Goal: Transaction & Acquisition: Download file/media

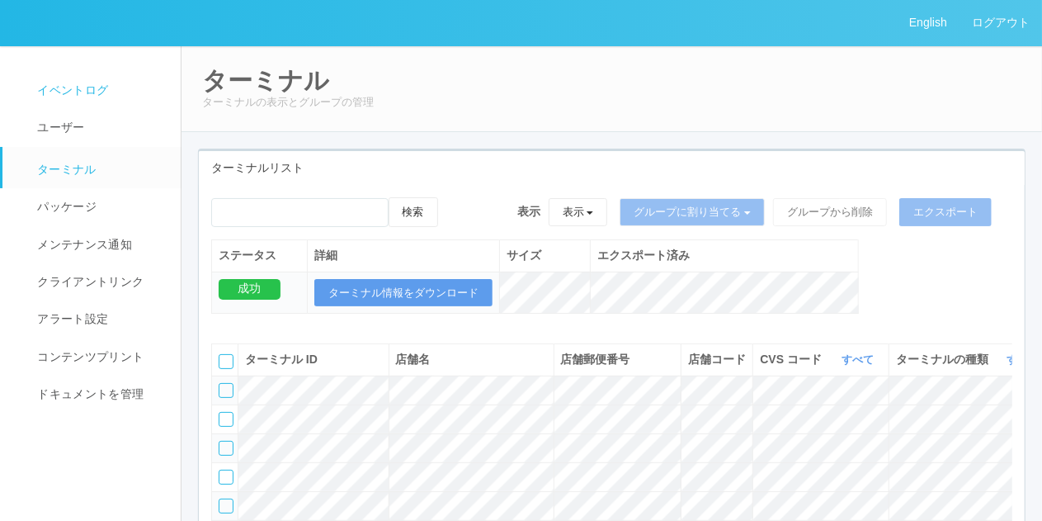
click at [50, 90] on span "イベントログ" at bounding box center [70, 89] width 75 height 13
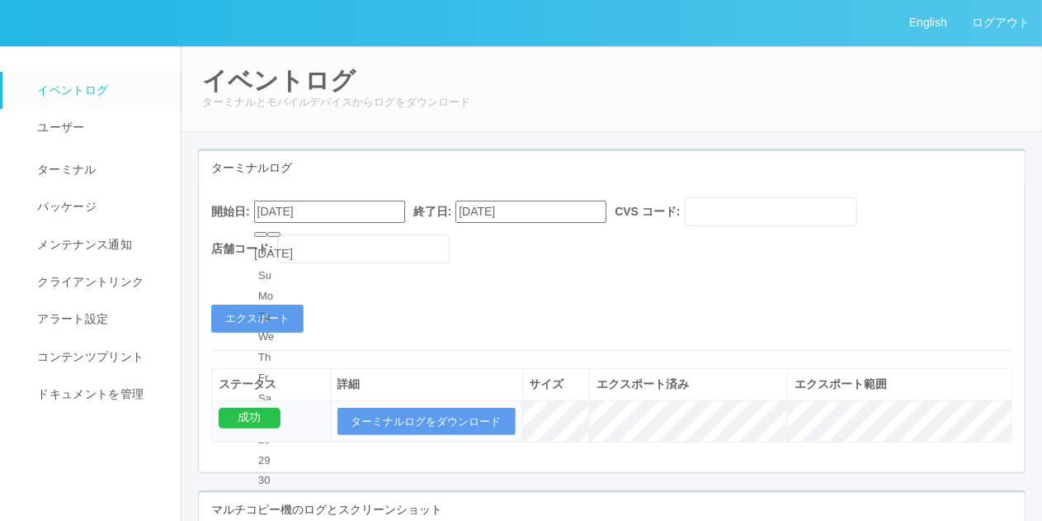
click at [270, 222] on input "[DATE]" at bounding box center [329, 212] width 151 height 22
click at [281, 237] on button "button" at bounding box center [273, 234] width 13 height 5
type input "[DATE]"
click at [239, 336] on div "開始日: [DATE] 終了日: [DATE] CVS コード: 店舗コード: エクスポート ステータス 詳細 サイズ エクスポート済み エクスポート範囲 成…" at bounding box center [612, 328] width 826 height 287
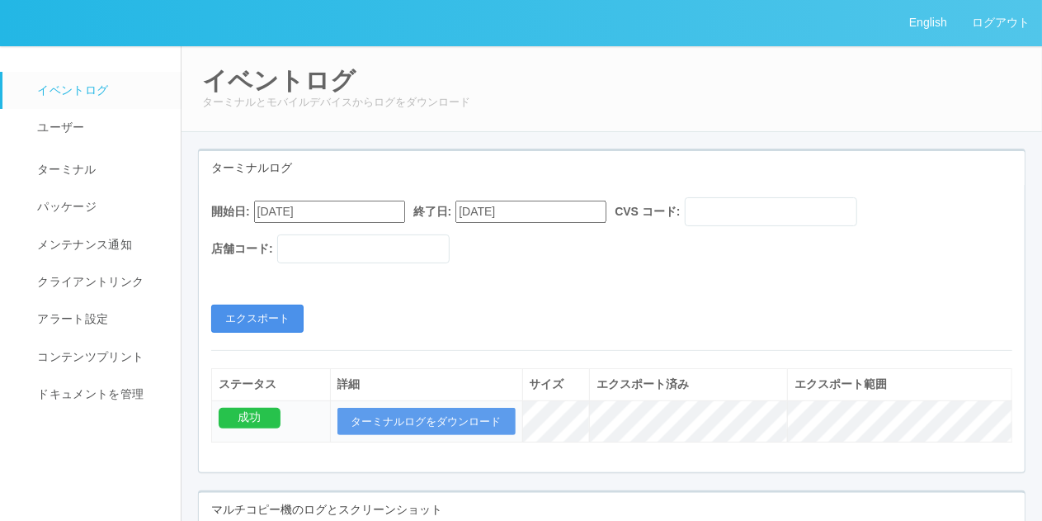
click at [234, 328] on button "エクスポート" at bounding box center [257, 319] width 92 height 28
click at [276, 310] on button "エクスポート" at bounding box center [257, 319] width 92 height 28
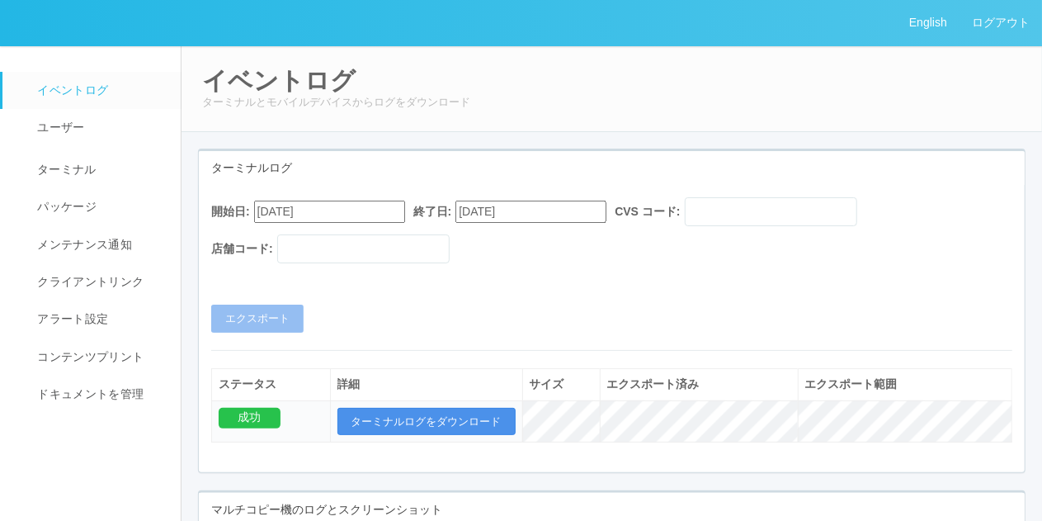
click at [409, 410] on button "ターミナルログをダウンロード" at bounding box center [427, 422] width 178 height 28
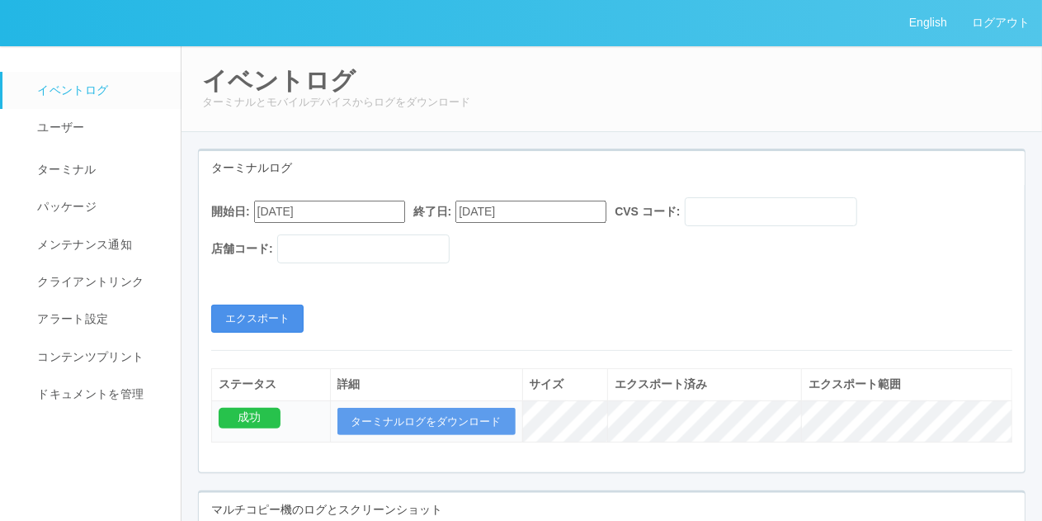
click at [242, 313] on button "エクスポート" at bounding box center [257, 319] width 92 height 28
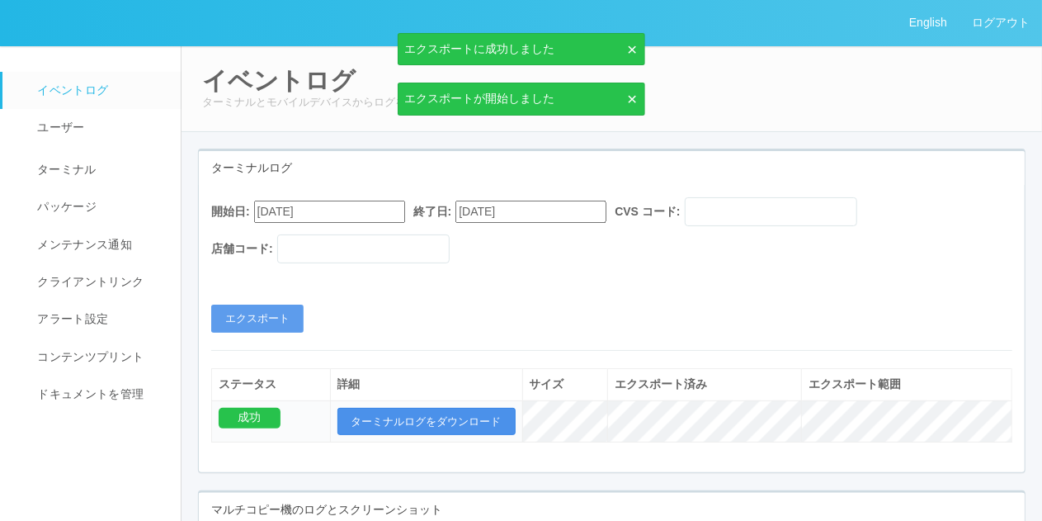
click at [393, 422] on button "ターミナルログをダウンロード" at bounding box center [427, 422] width 178 height 28
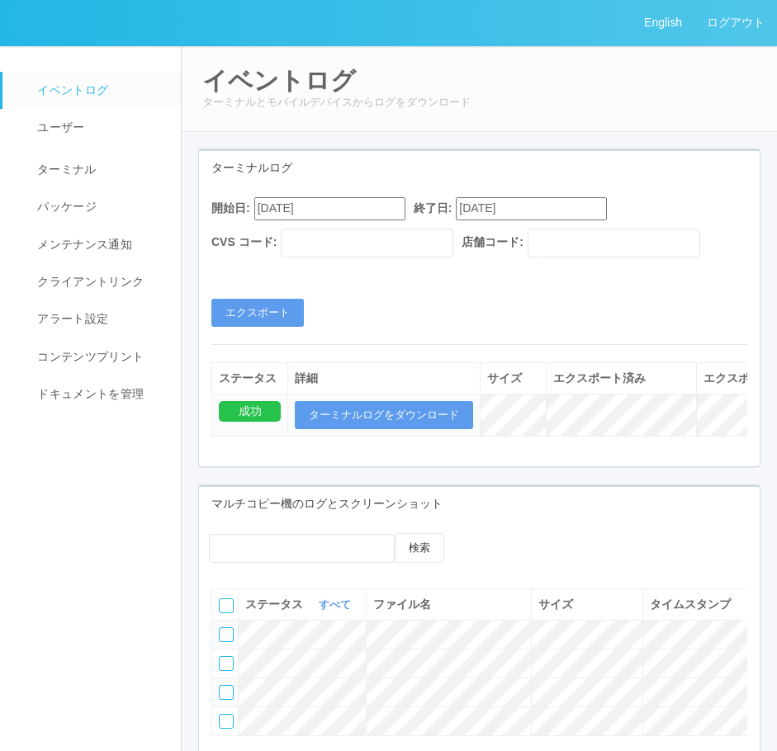
click at [361, 301] on div "開始日: [DATE] 終了日: [DATE] CVS コード: 店舗コード: エクスポート" at bounding box center [479, 261] width 560 height 129
click at [273, 321] on button "エクスポート" at bounding box center [257, 313] width 92 height 28
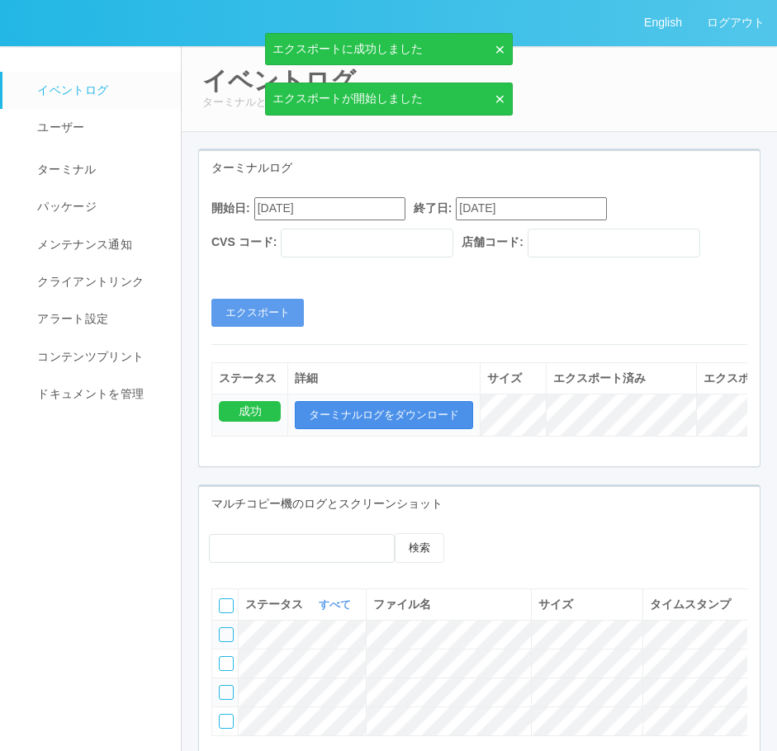
click at [400, 410] on button "ターミナルログをダウンロード" at bounding box center [384, 415] width 178 height 28
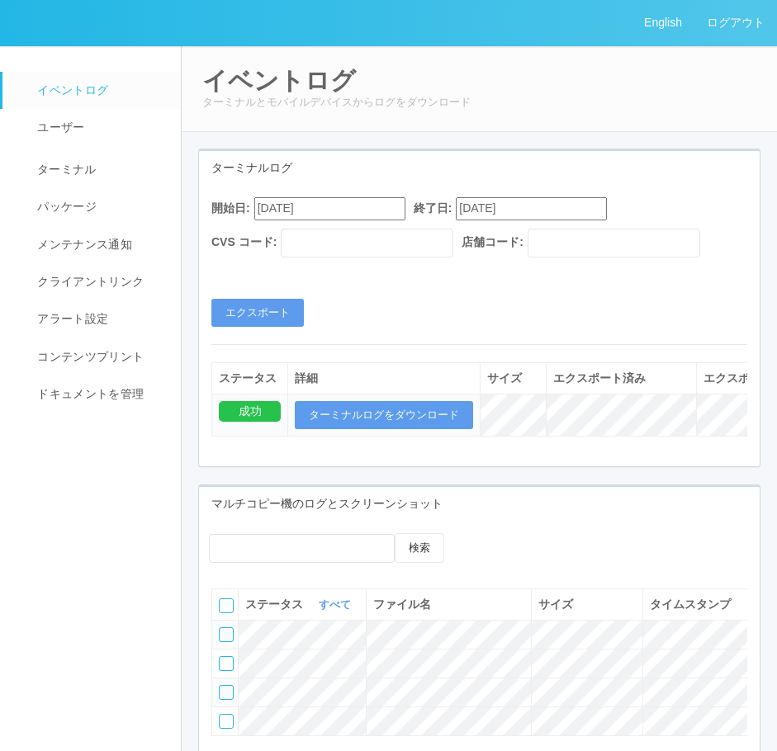
click at [421, 316] on div "開始日: [DATE] 終了日: [DATE] CVS コード: 店舗コード: エクスポート" at bounding box center [479, 261] width 560 height 129
click at [270, 301] on button "エクスポート" at bounding box center [257, 313] width 92 height 28
click at [399, 418] on button "ターミナルログをダウンロード" at bounding box center [384, 415] width 178 height 28
